Goal: Information Seeking & Learning: Learn about a topic

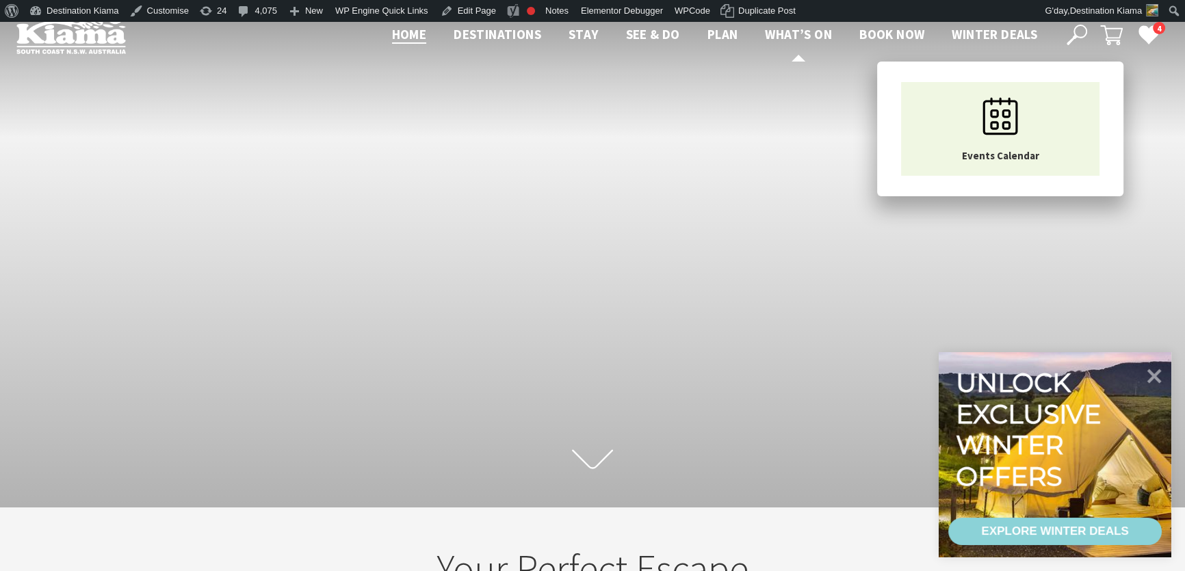
click at [780, 34] on span "What’s On" at bounding box center [798, 34] width 67 height 16
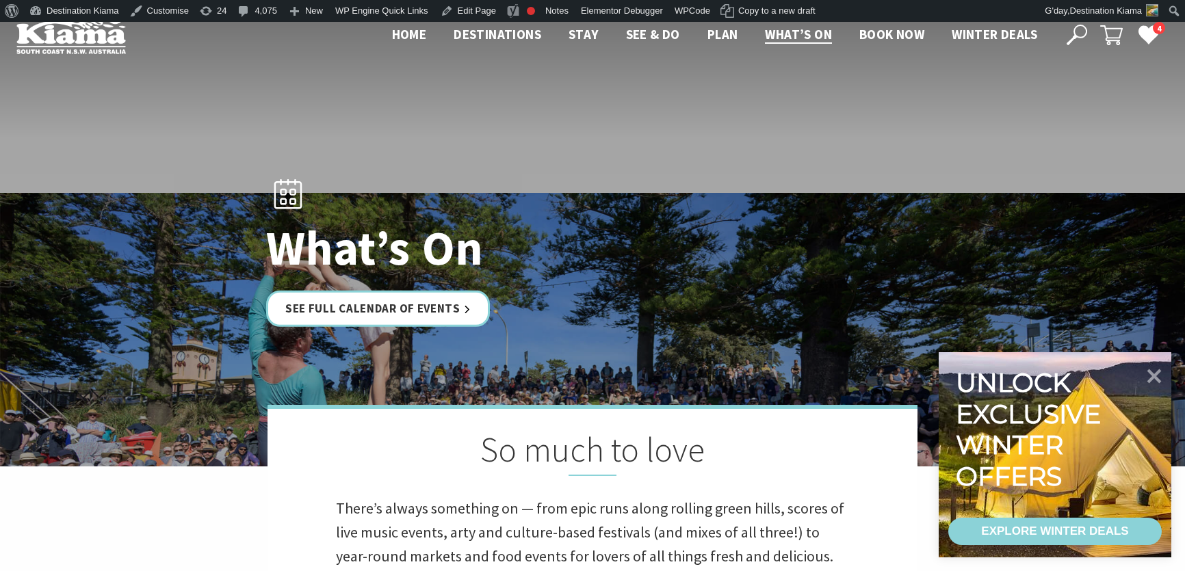
scroll to position [560, 0]
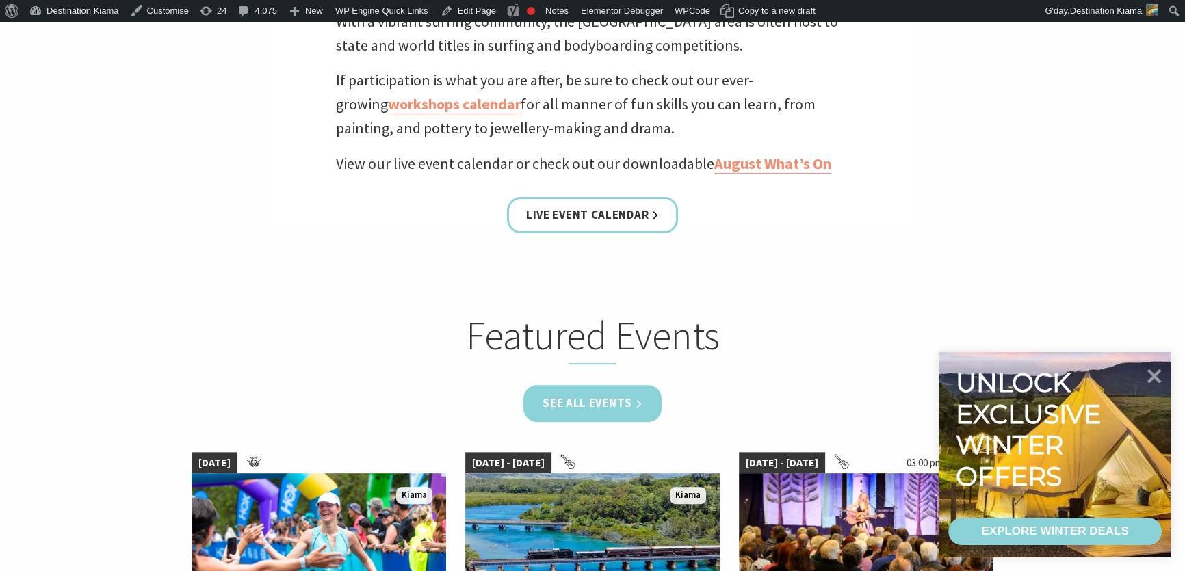
click at [583, 406] on link "See all Events" at bounding box center [592, 403] width 138 height 36
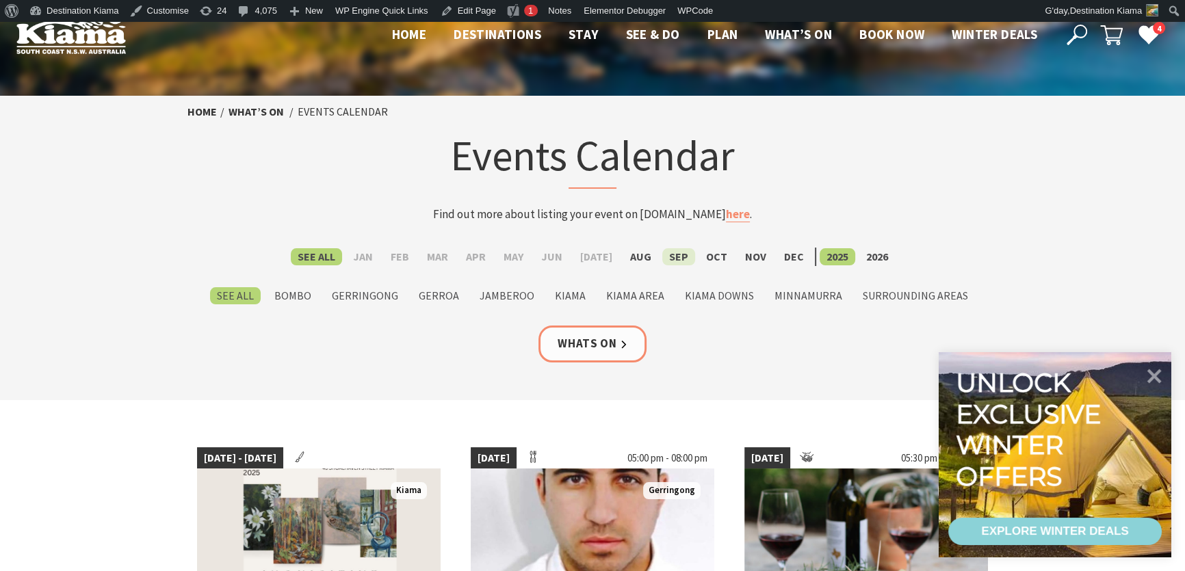
click at [674, 252] on label "Sep" at bounding box center [678, 256] width 33 height 17
click at [0, 0] on input "Sep" at bounding box center [0, 0] width 0 height 0
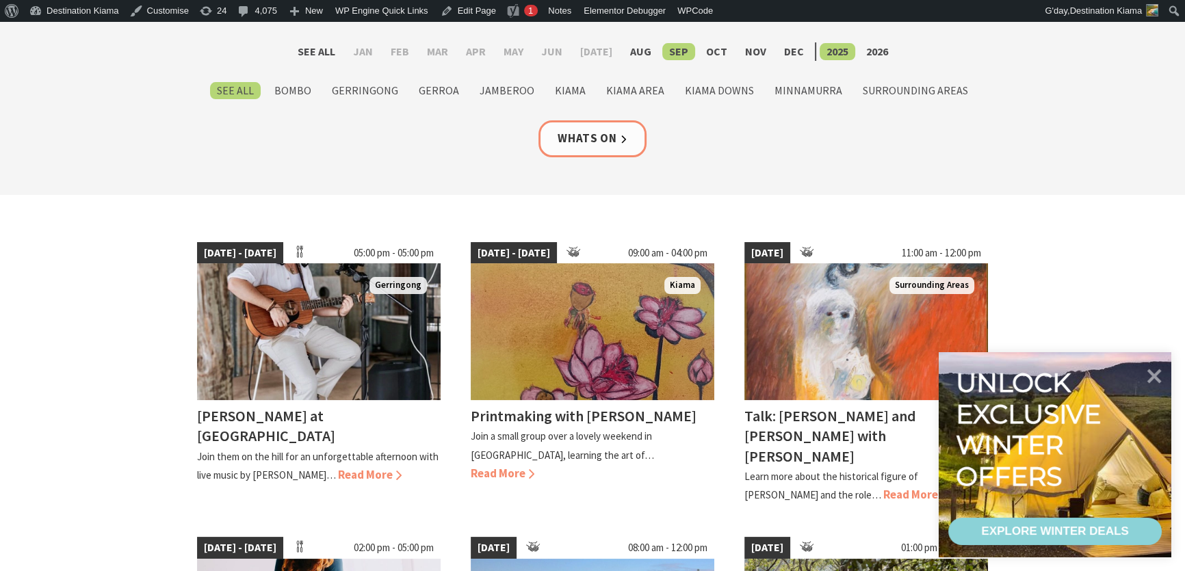
scroll to position [248, 0]
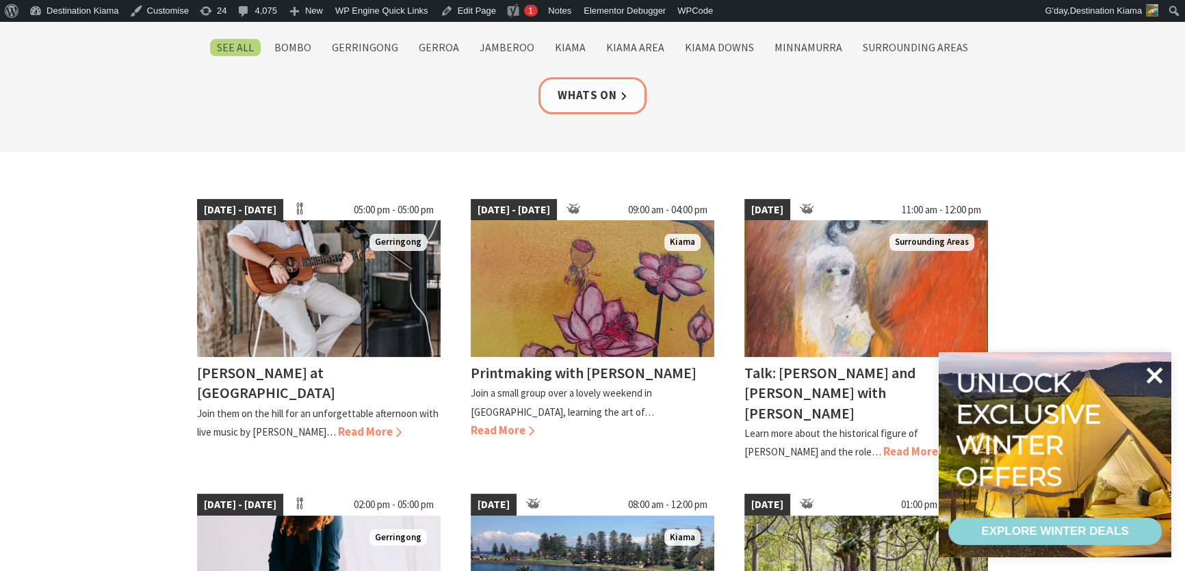
click at [1154, 375] on icon at bounding box center [1154, 375] width 16 height 16
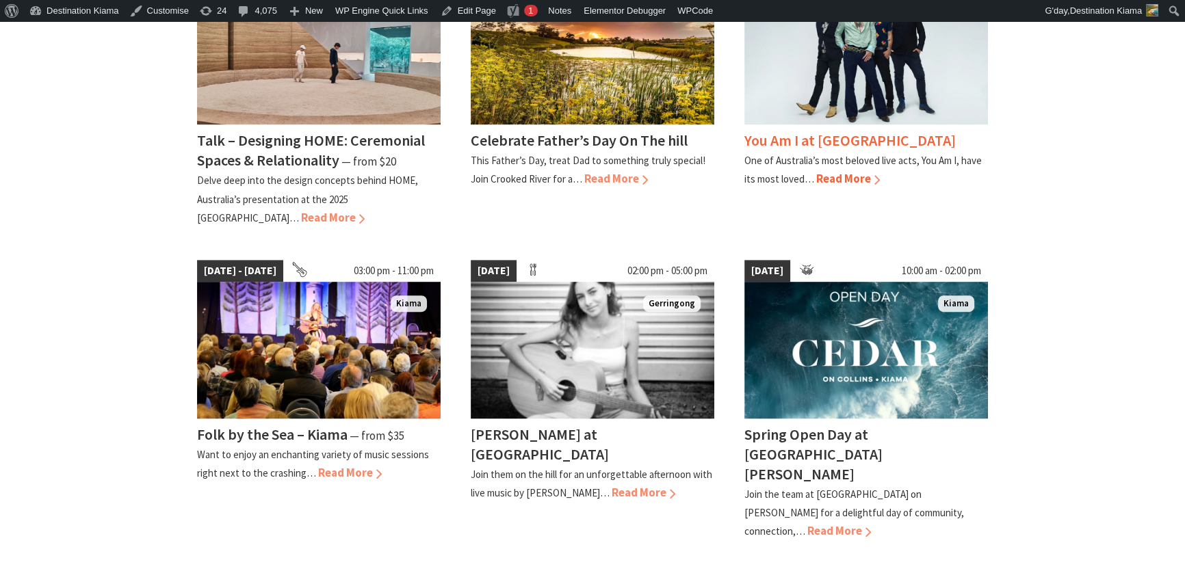
scroll to position [1057, 0]
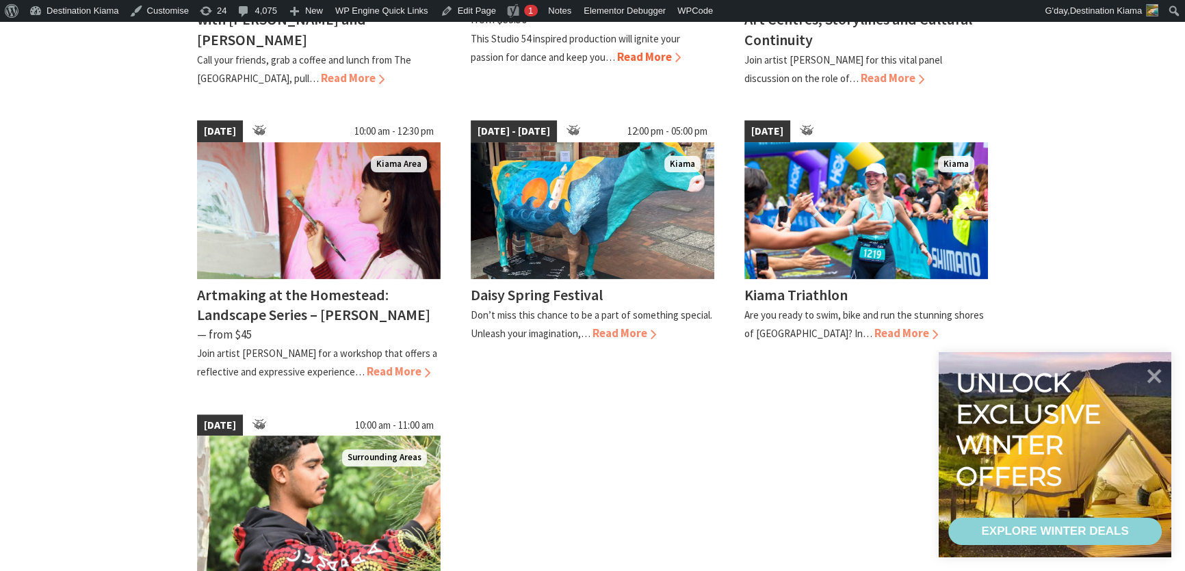
scroll to position [932, 0]
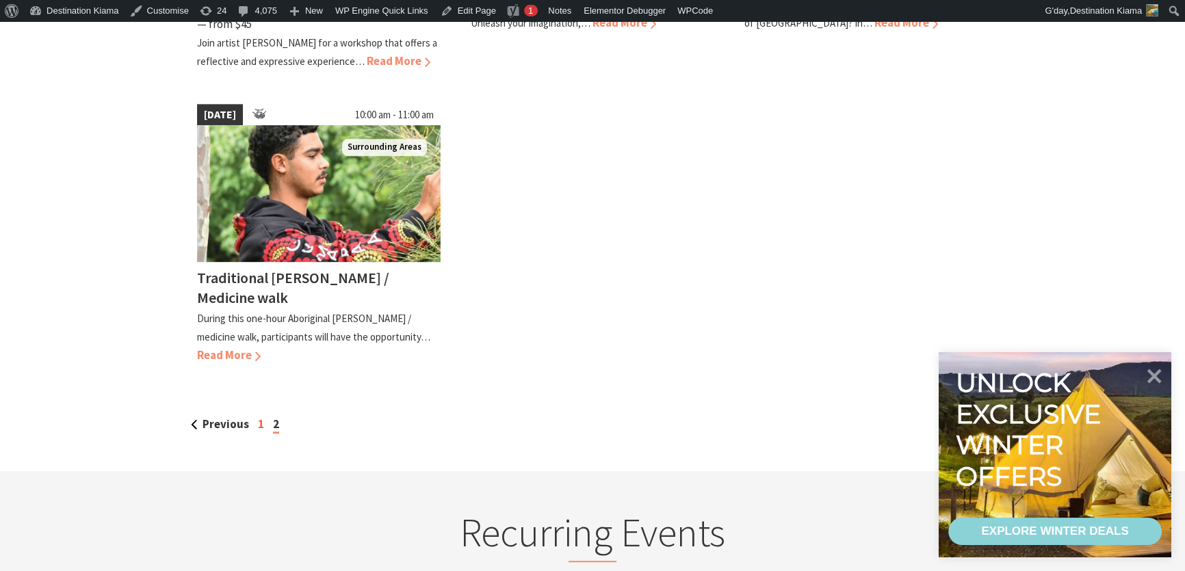
click at [258, 419] on link "1" at bounding box center [261, 424] width 6 height 15
